Goal: Transaction & Acquisition: Obtain resource

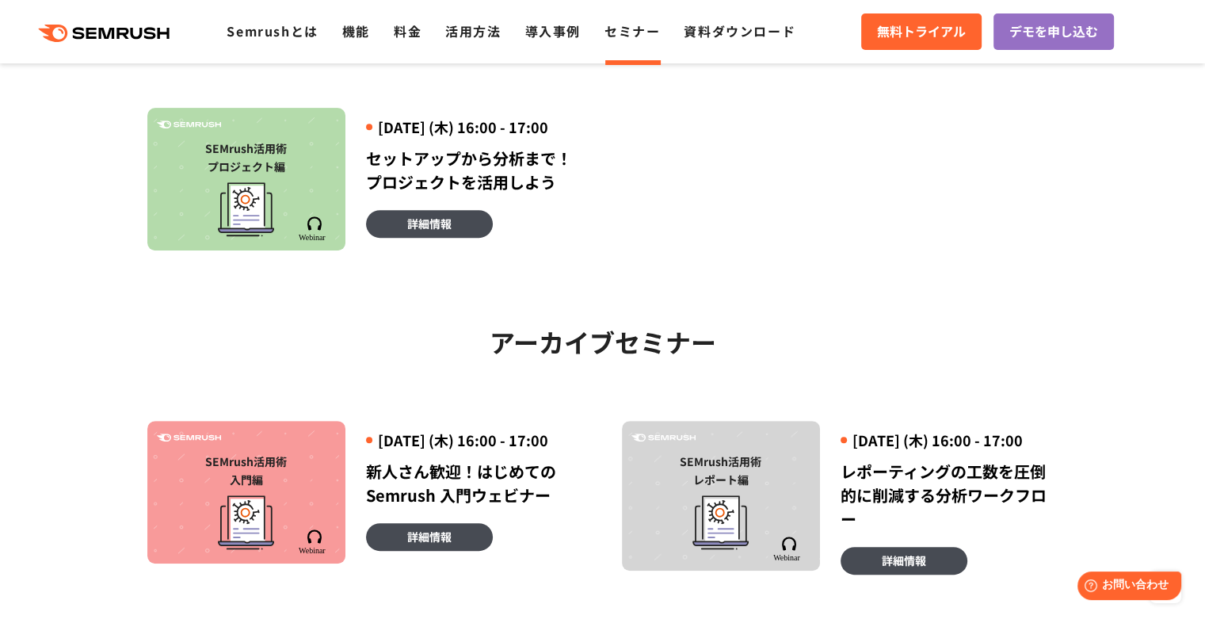
scroll to position [792, 0]
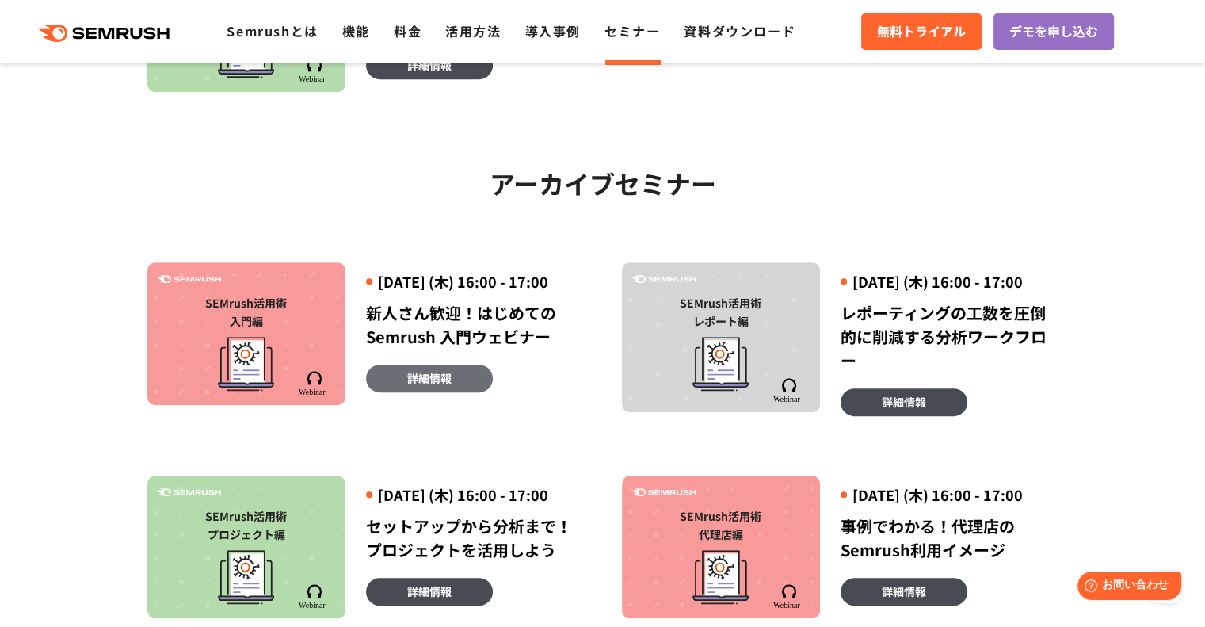
click at [417, 387] on span "詳細情報" at bounding box center [429, 377] width 44 height 17
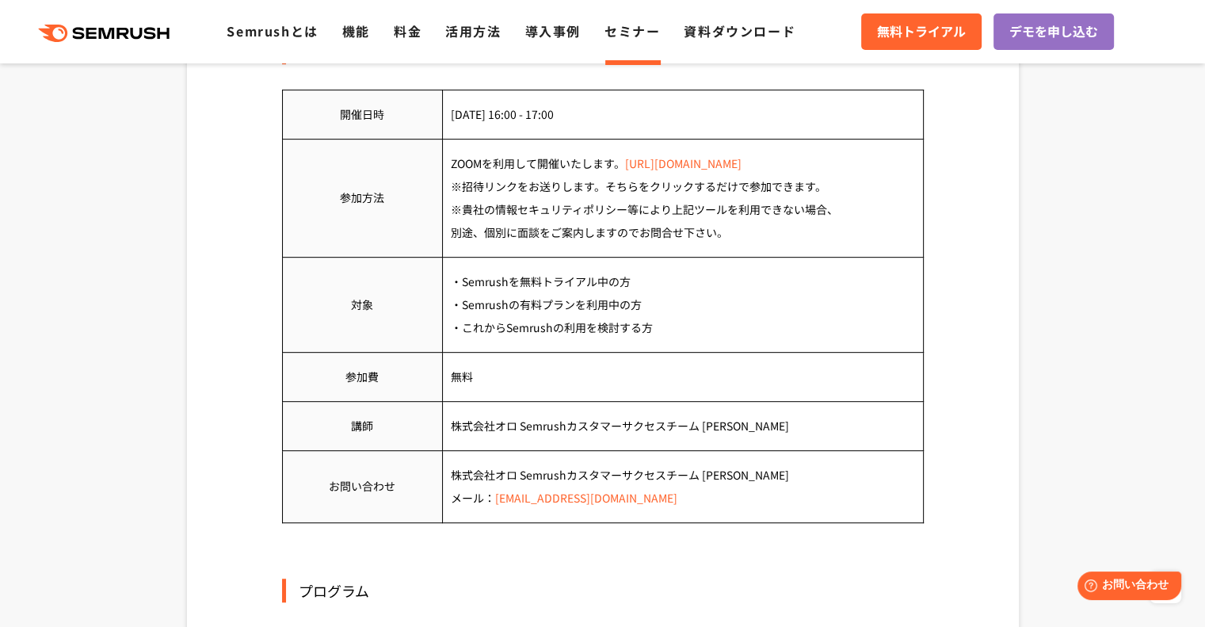
scroll to position [713, 0]
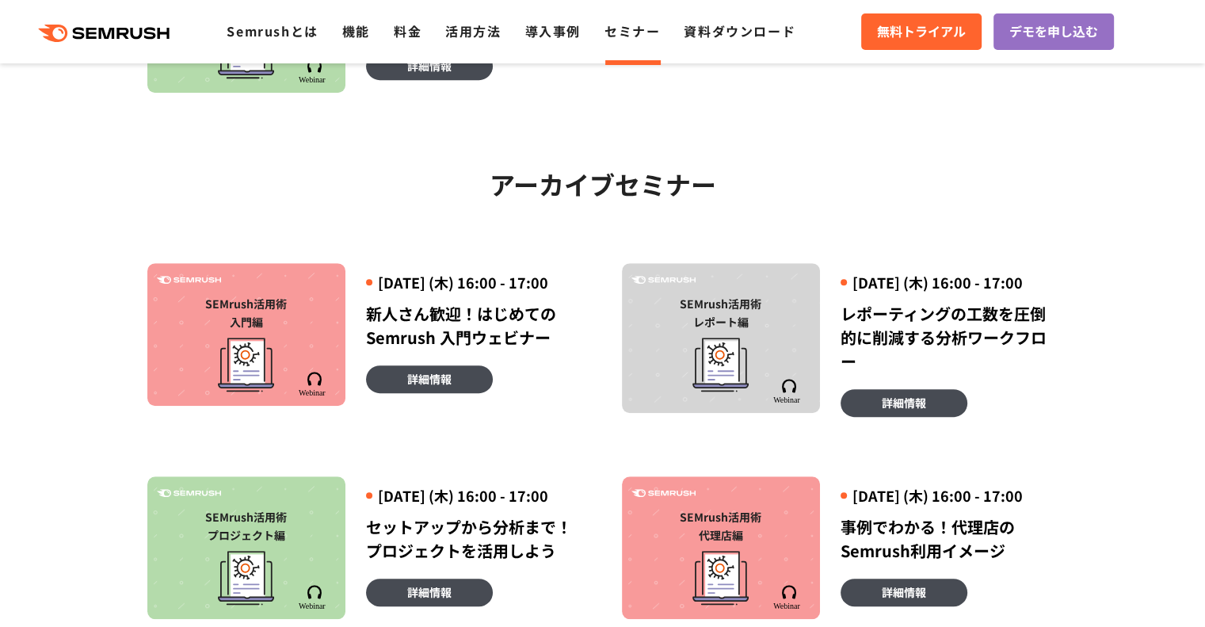
click at [294, 331] on div "SEMrush活用術 入門編" at bounding box center [246, 313] width 182 height 36
click at [428, 387] on span "詳細情報" at bounding box center [429, 378] width 44 height 17
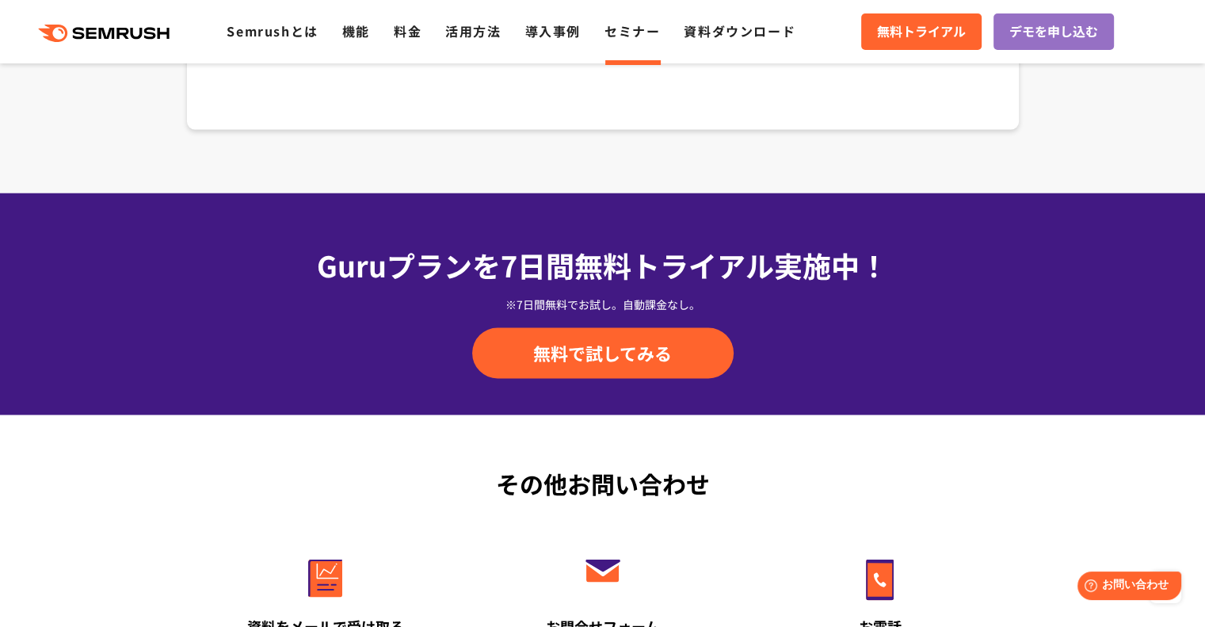
scroll to position [2219, 0]
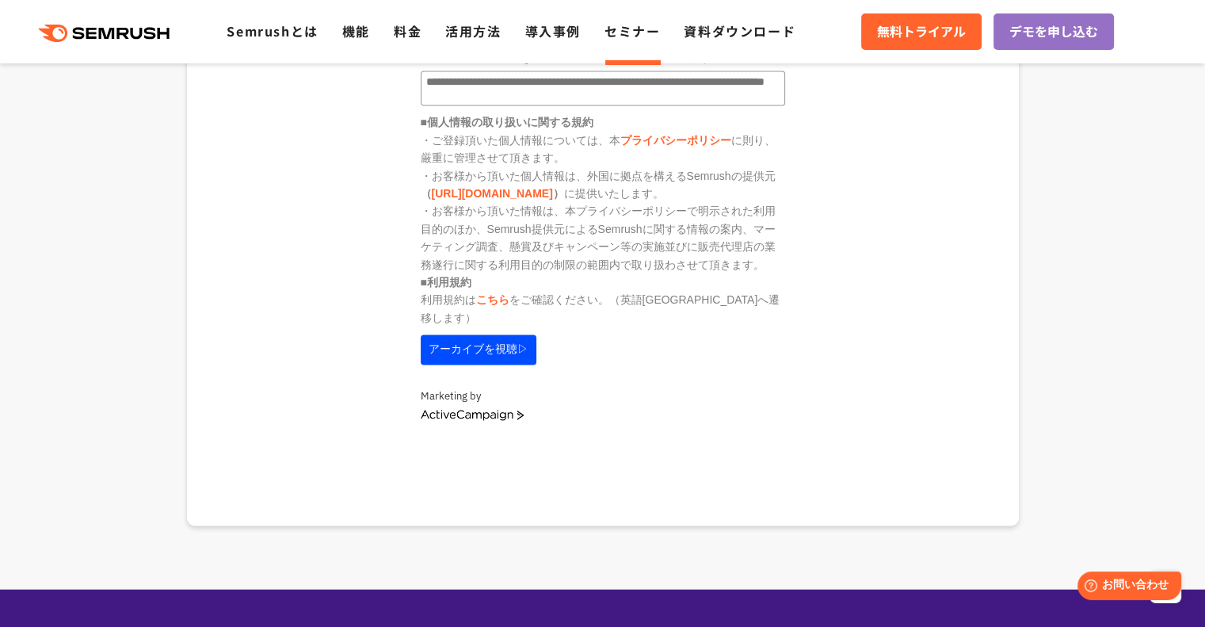
click at [501, 334] on button "アーカイブを視聴▷" at bounding box center [479, 349] width 116 height 30
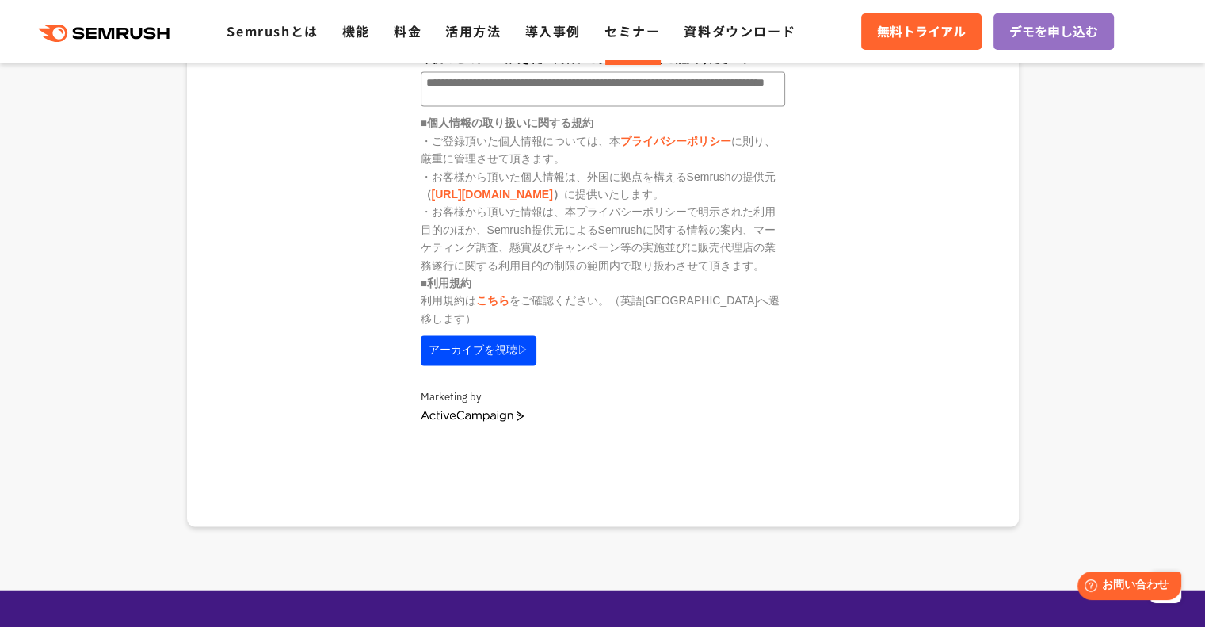
click at [509, 335] on button "アーカイブを視聴▷" at bounding box center [479, 350] width 116 height 30
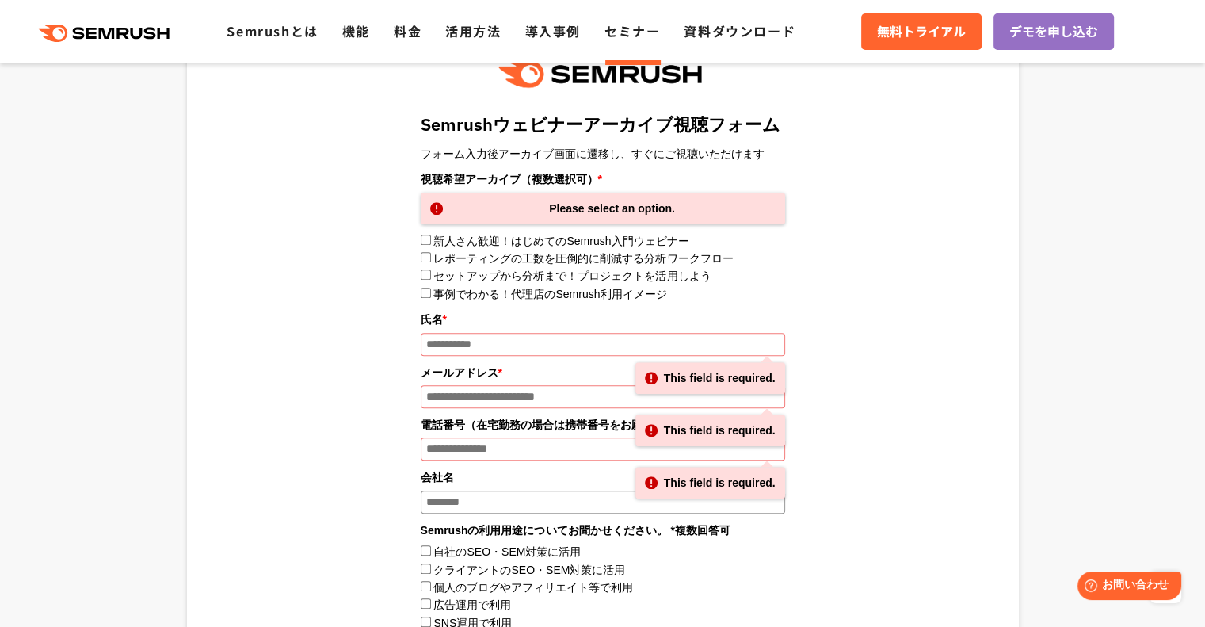
scroll to position [1624, 0]
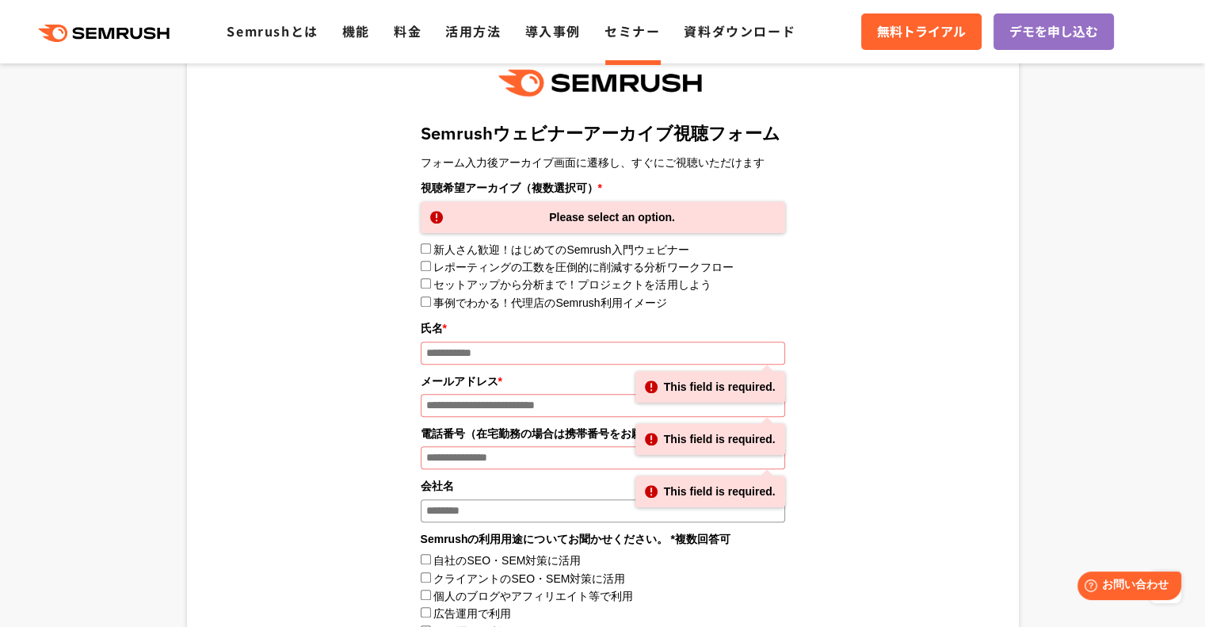
click at [490, 251] on label新人さん歓迎！はじめてのSemrush入門ウェビナー"] "新人さん歓迎！はじめてのSemrush入門ウェビナー" at bounding box center [560, 249] width 255 height 13
click at [464, 270] on labelレポーティングの工数を圧倒的に削減する分析ワークフロー"] "レポーティングの工数を圧倒的に削減する分析ワークフロー" at bounding box center [583, 267] width 300 height 13
click at [508, 358] on input "氏名 *" at bounding box center [603, 353] width 365 height 23
type input "****"
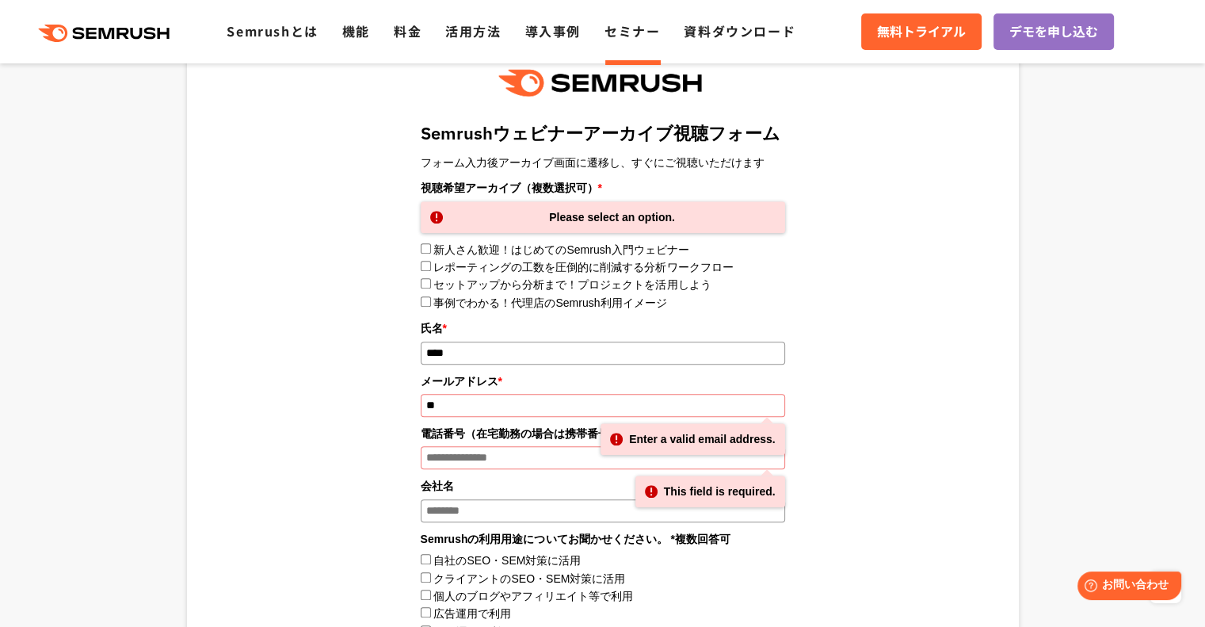
type input "*"
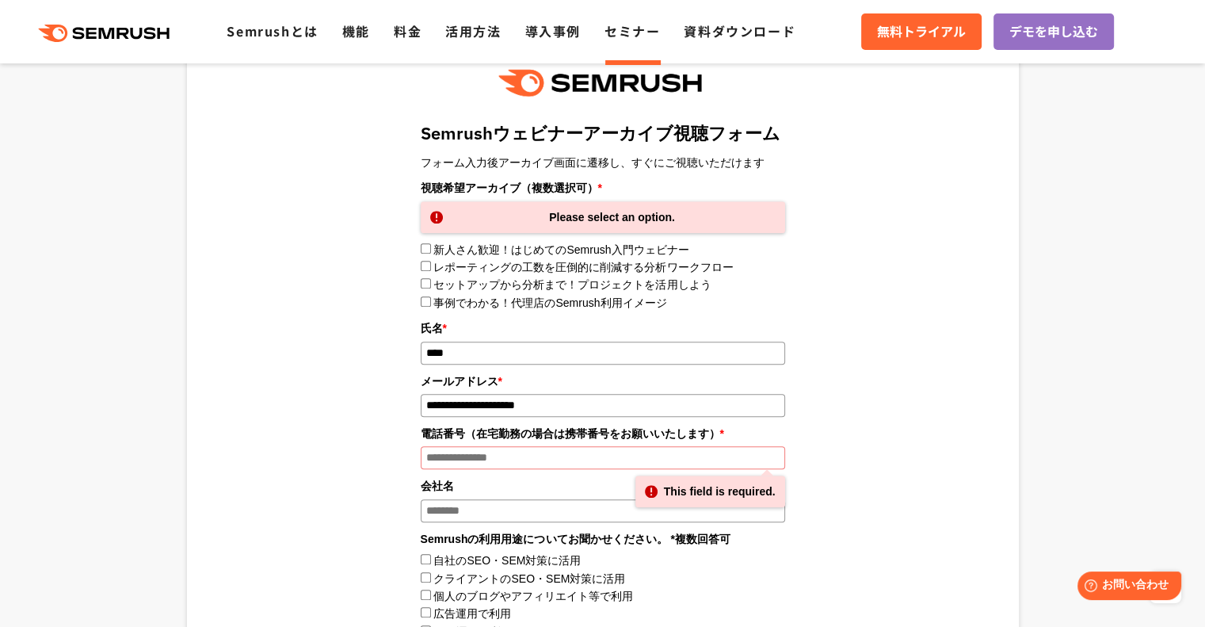
type input "**********"
click at [506, 453] on input "電話番号（在宅勤務の場合は携帯番号をお願いいたします） *" at bounding box center [603, 457] width 365 height 23
type input "**********"
click at [522, 518] on input "会社名" at bounding box center [603, 510] width 365 height 23
type input "****"
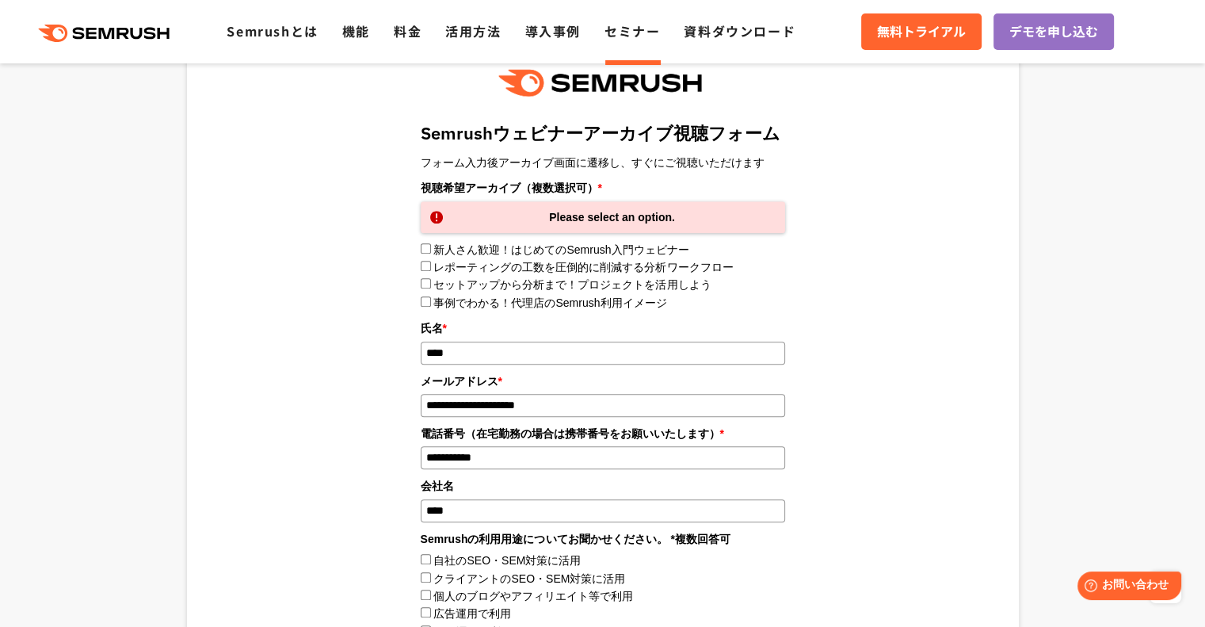
click at [529, 563] on label自社のSEO・SEM対策に活用"] "自社のSEO・SEM対策に活用" at bounding box center [506, 560] width 147 height 13
click at [521, 576] on クライアントのSEO・SEM対策に活用"] "クライアントのSEO・SEM対策に活用" at bounding box center [529, 578] width 192 height 13
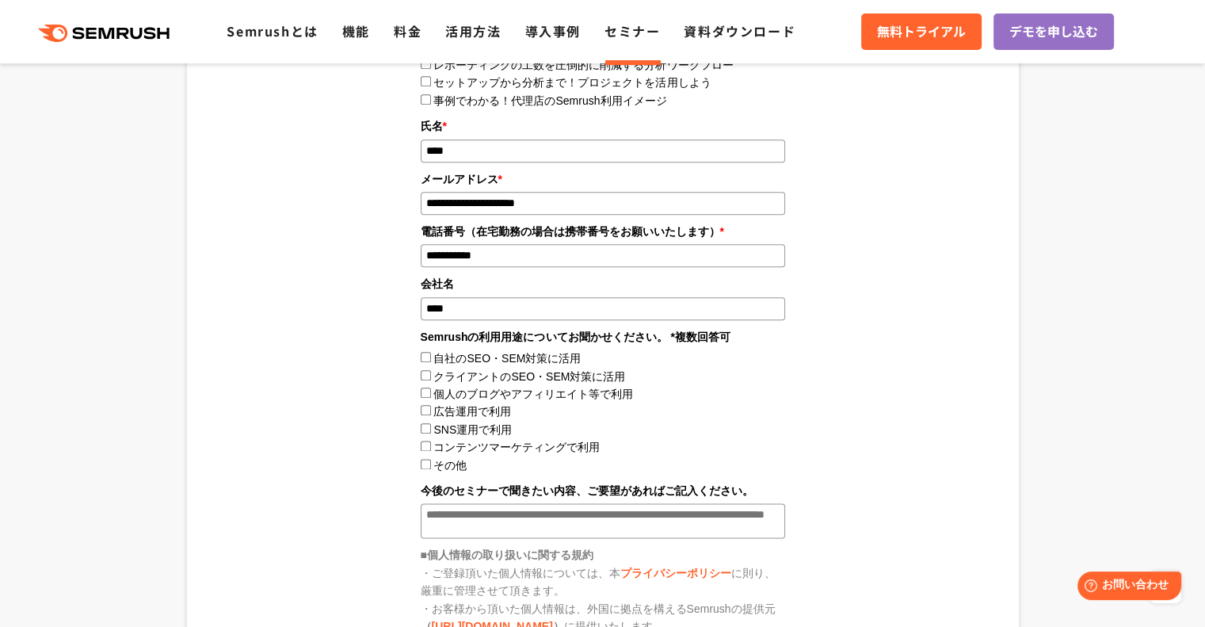
scroll to position [1861, 0]
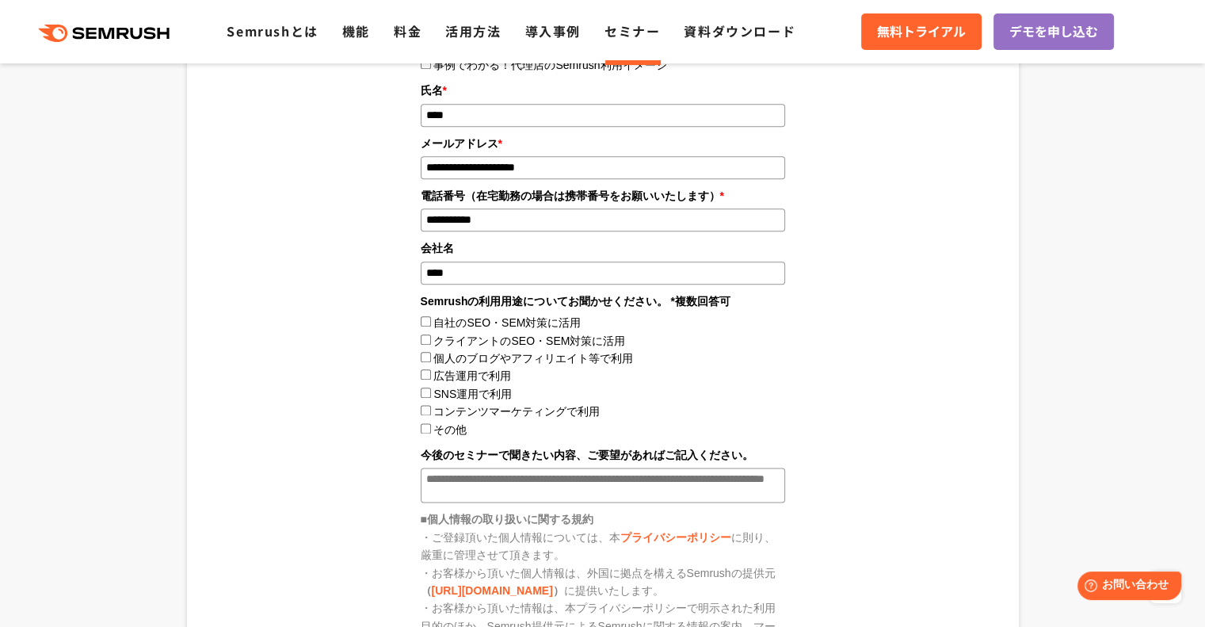
click at [488, 410] on labelコンテンツマーケティングで利用"] "コンテンツマーケティングで利用" at bounding box center [516, 411] width 166 height 13
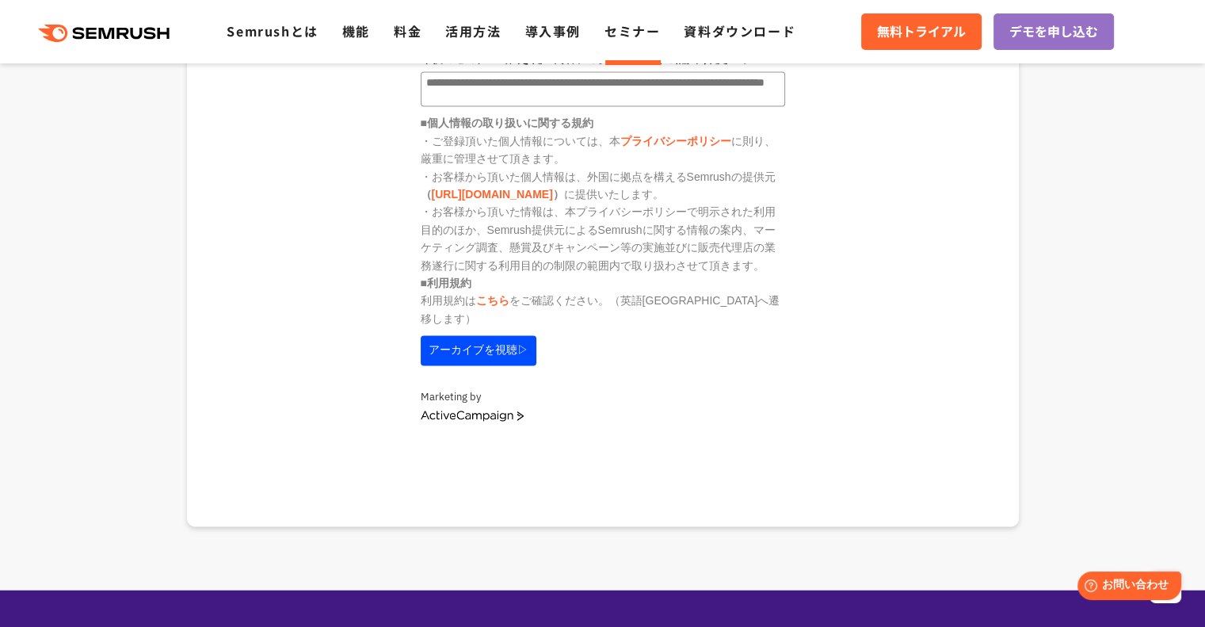
click at [507, 343] on button "アーカイブを視聴▷" at bounding box center [479, 350] width 116 height 30
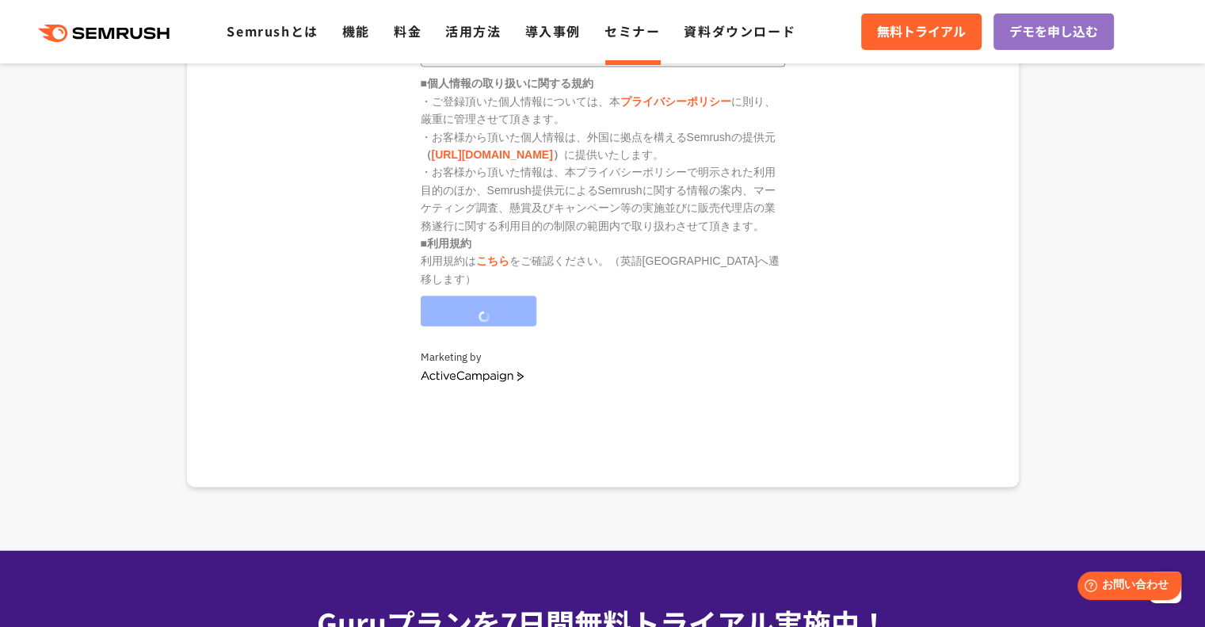
scroll to position [2219, 0]
